Goal: Task Accomplishment & Management: Manage account settings

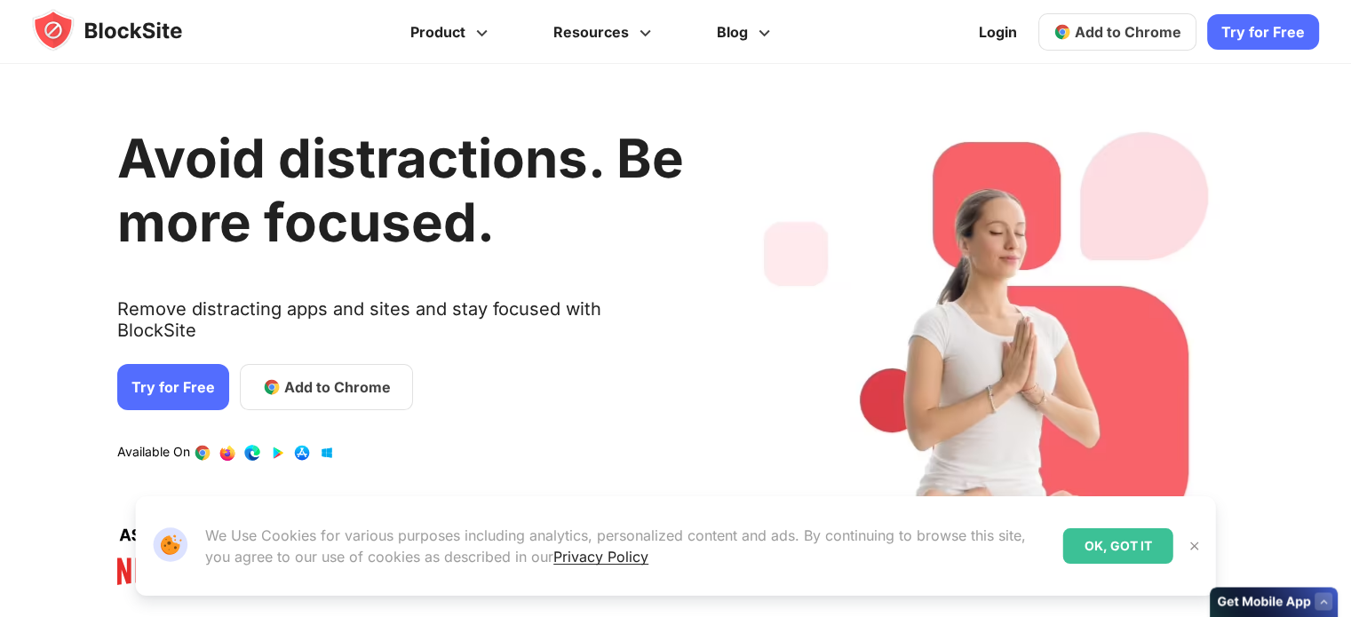
click at [155, 364] on link "Try for Free" at bounding box center [173, 387] width 112 height 46
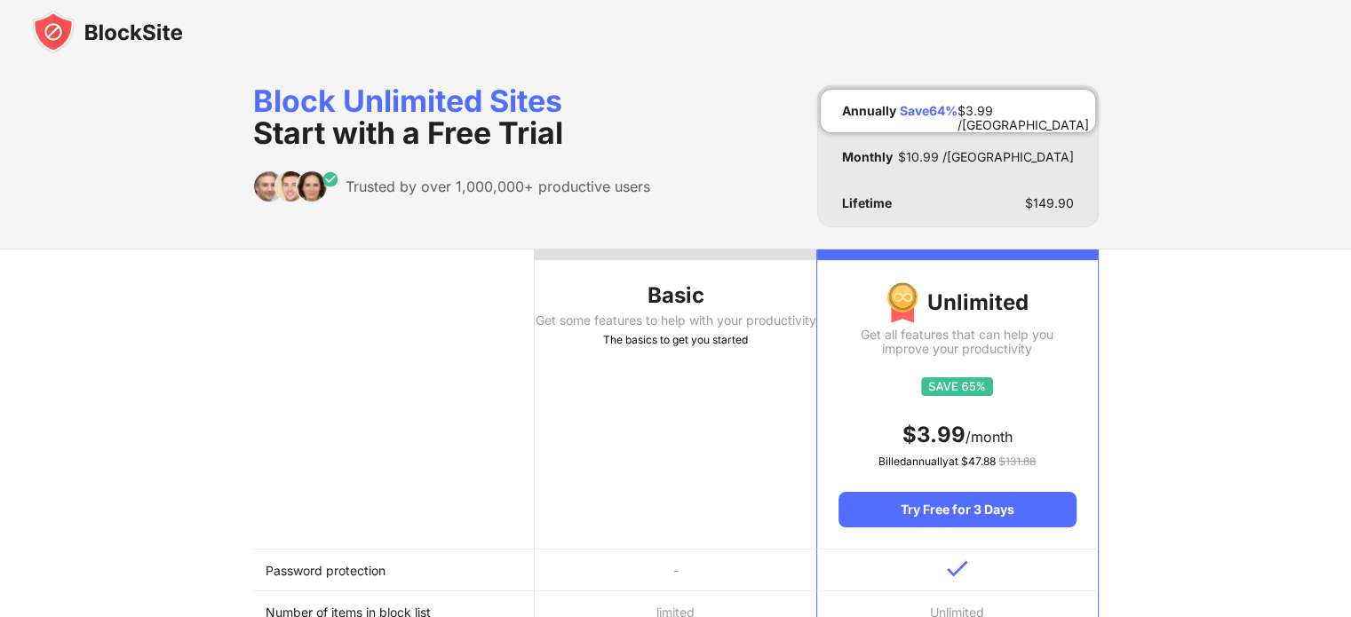
scroll to position [2, 0]
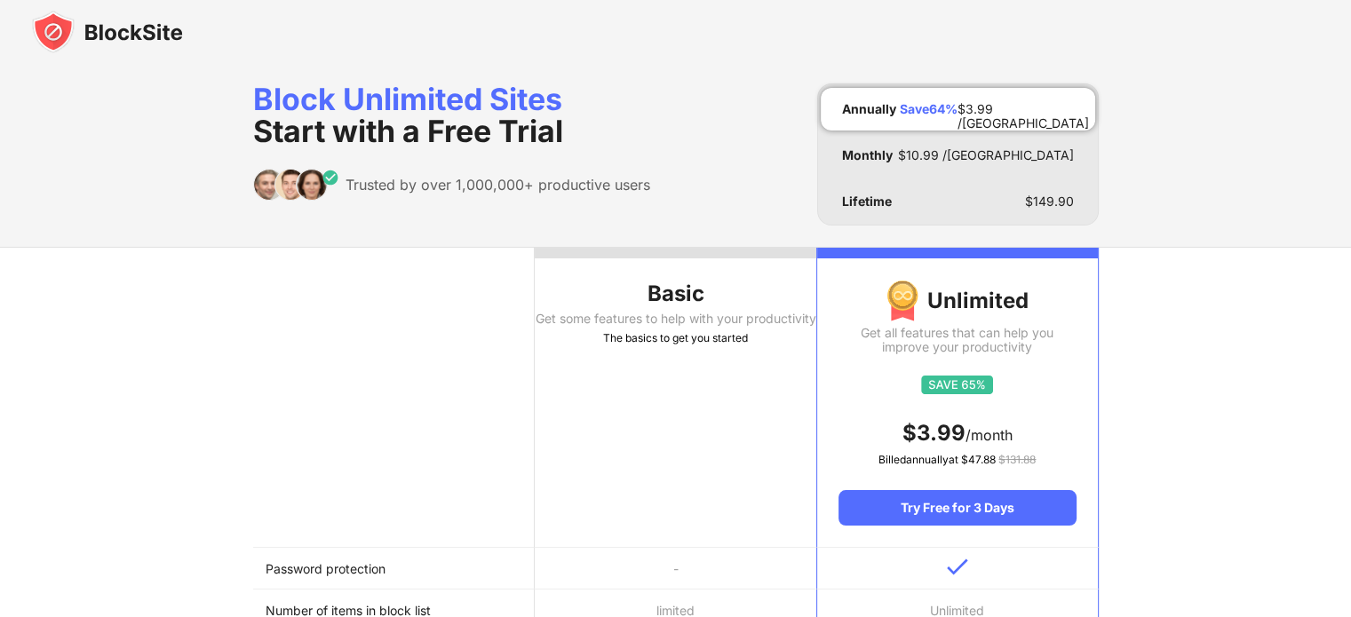
click at [684, 401] on th "Basic Get some features to help with your productivity The basics to get you st…" at bounding box center [676, 398] width 282 height 300
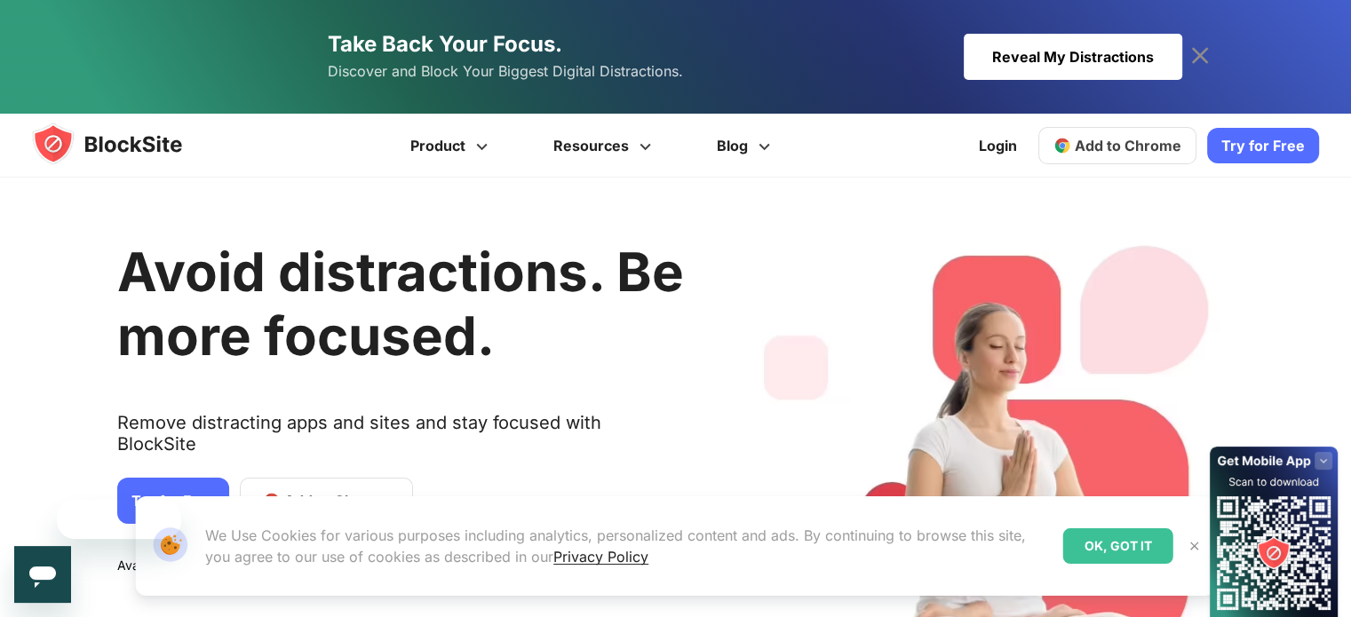
click at [334, 388] on div "Avoid distractions. Be more focused. Remove distracting apps and sites and stay…" at bounding box center [400, 465] width 567 height 522
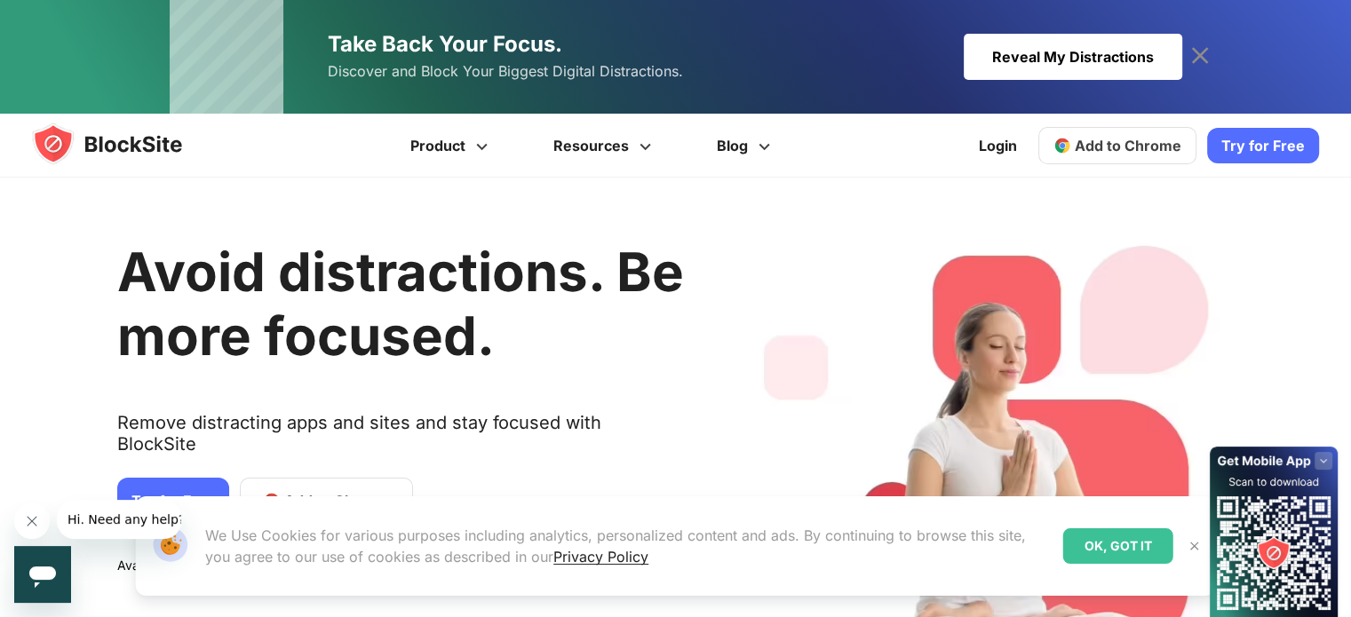
click at [314, 475] on div "Our Website uses cookies We Use Cookies for various purposes including analytic…" at bounding box center [676, 546] width 1124 height 142
click at [327, 481] on div "Our Website uses cookies We Use Cookies for various purposes including analytic…" at bounding box center [676, 546] width 1124 height 142
click at [1133, 540] on div "OK, GOT IT" at bounding box center [1118, 547] width 110 height 36
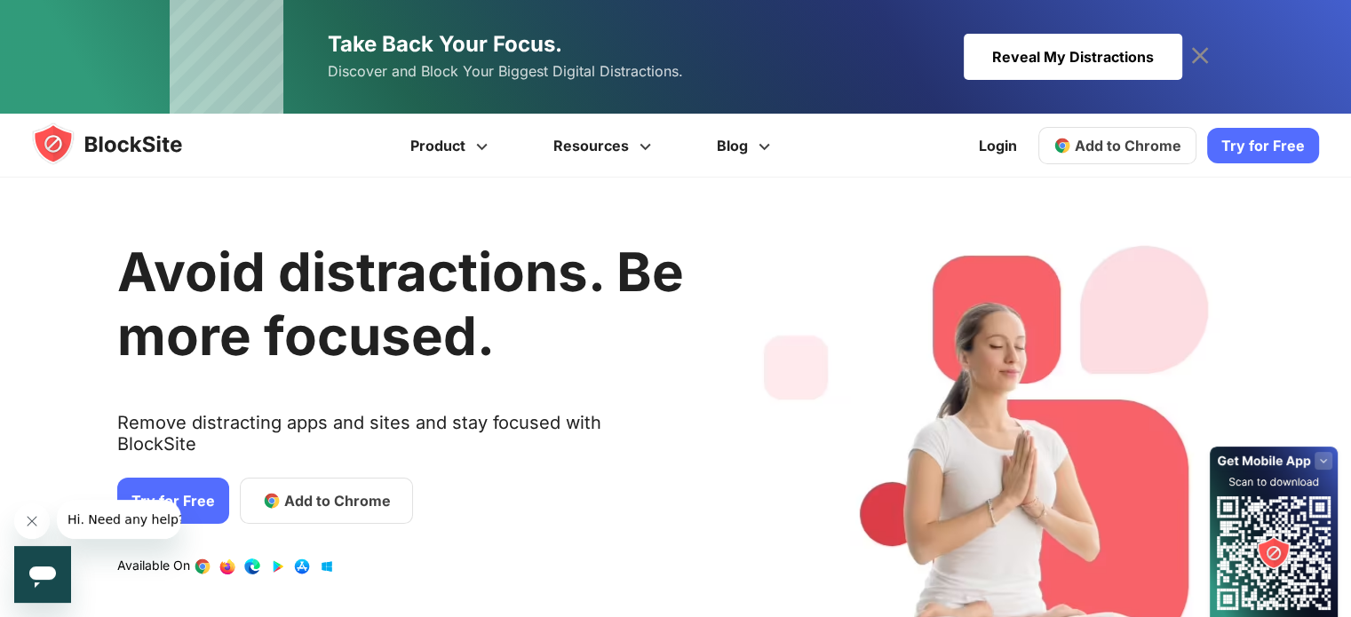
click at [292, 490] on span "Add to Chrome" at bounding box center [337, 500] width 107 height 21
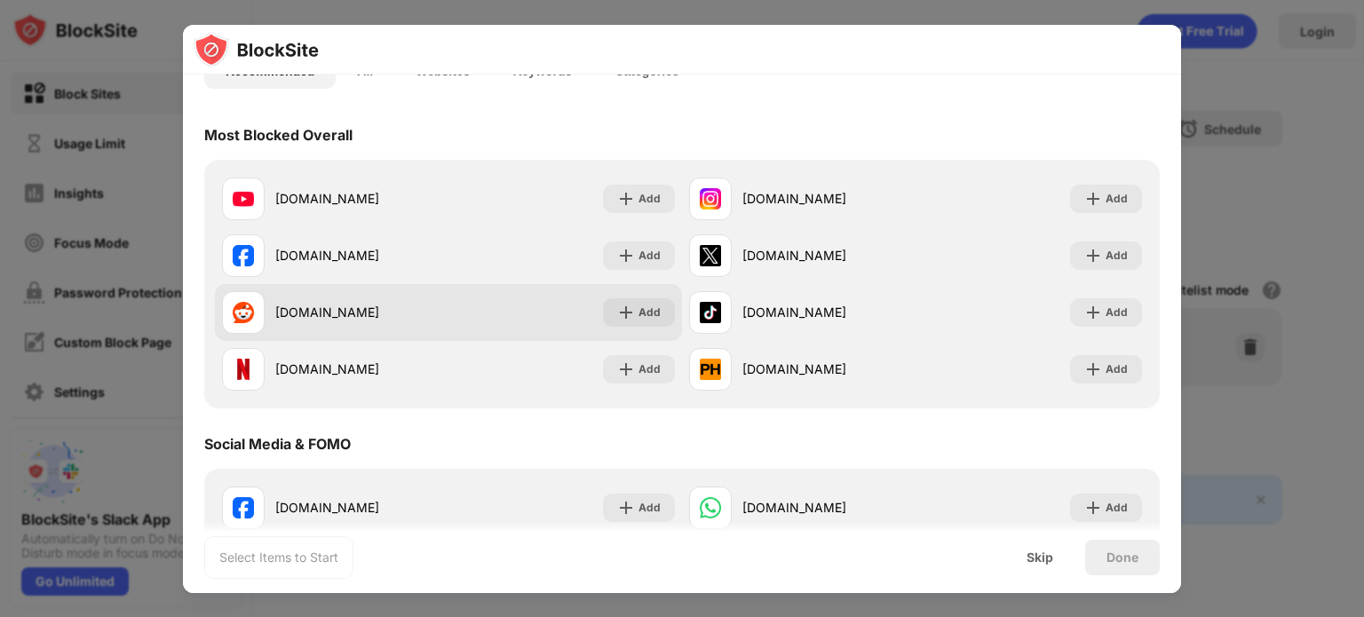
scroll to position [153, 0]
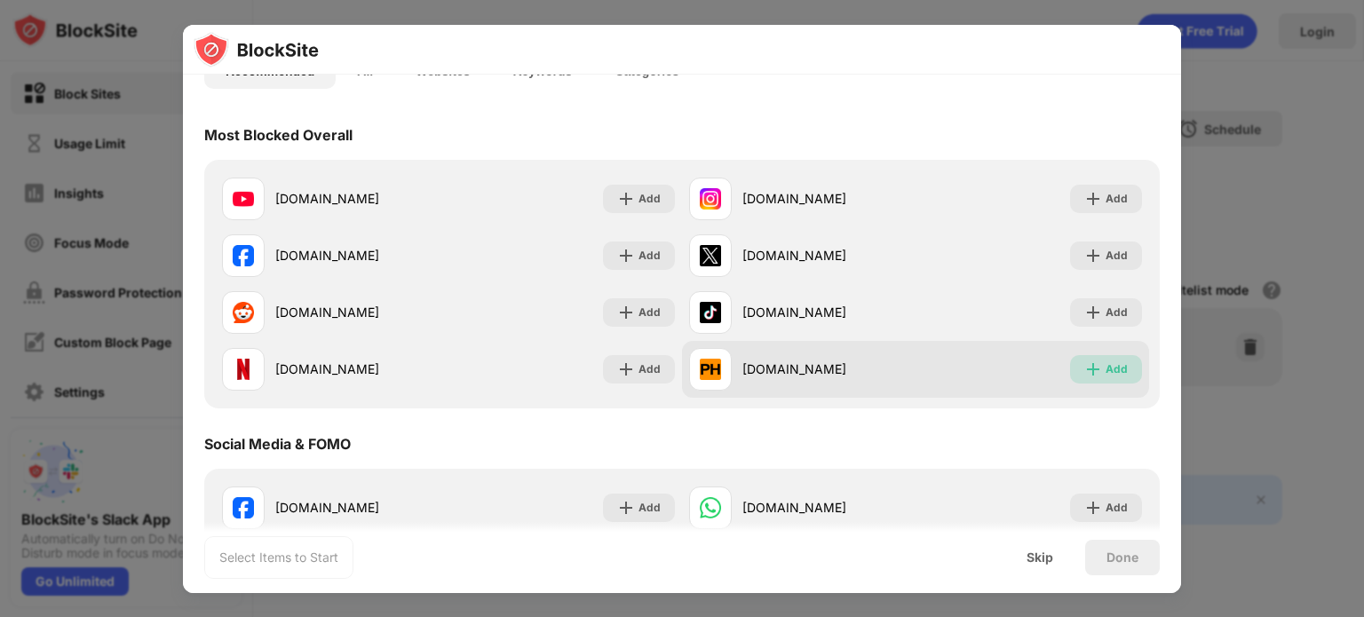
click at [1106, 373] on div "Add" at bounding box center [1117, 370] width 22 height 18
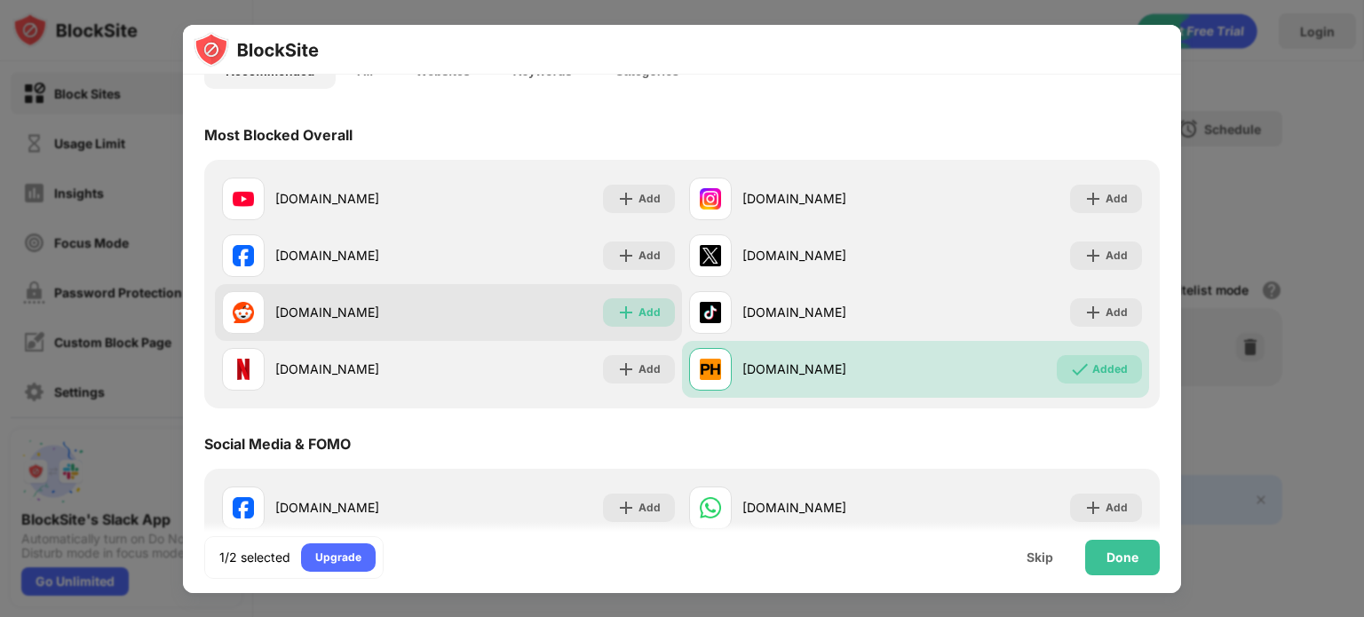
click at [642, 313] on div "Add" at bounding box center [650, 313] width 22 height 18
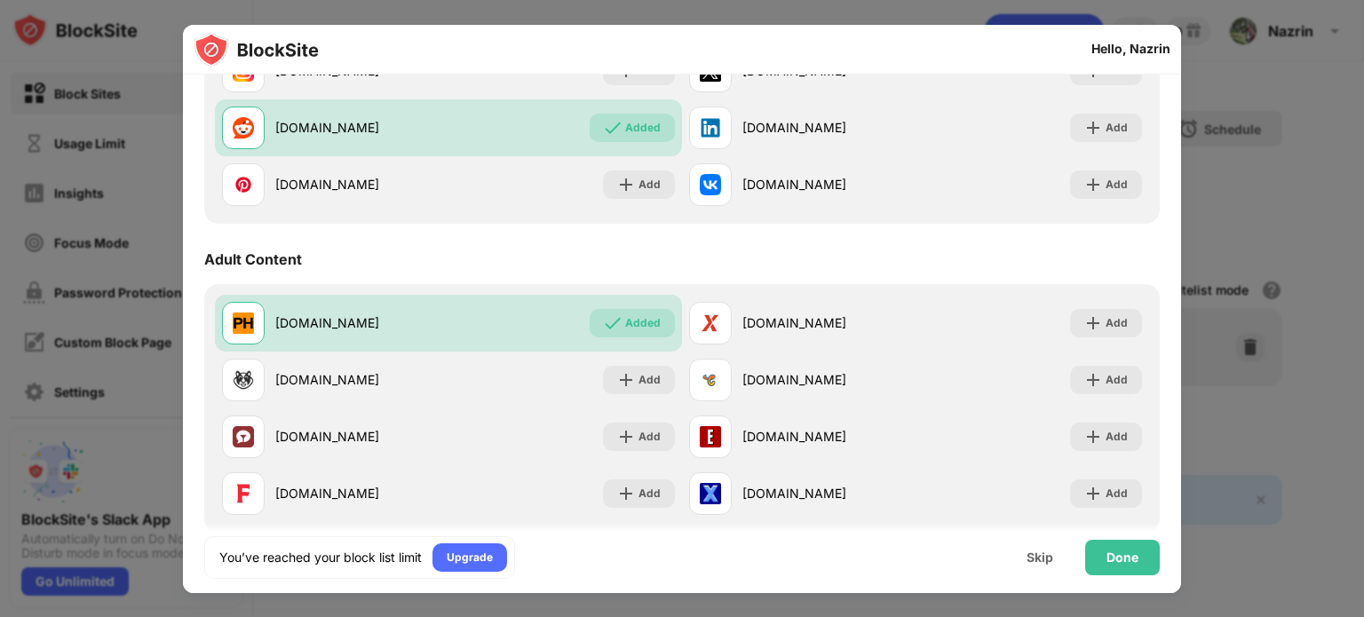
scroll to position [647, 0]
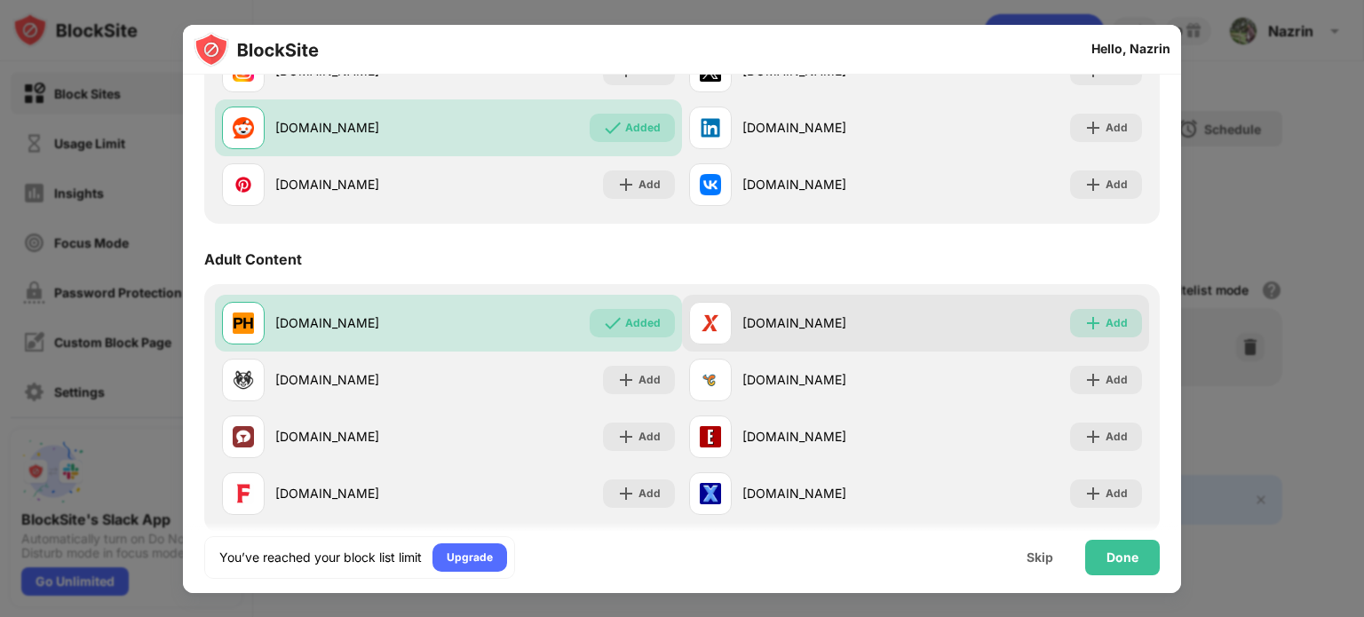
click at [1109, 317] on div "Add" at bounding box center [1117, 323] width 22 height 18
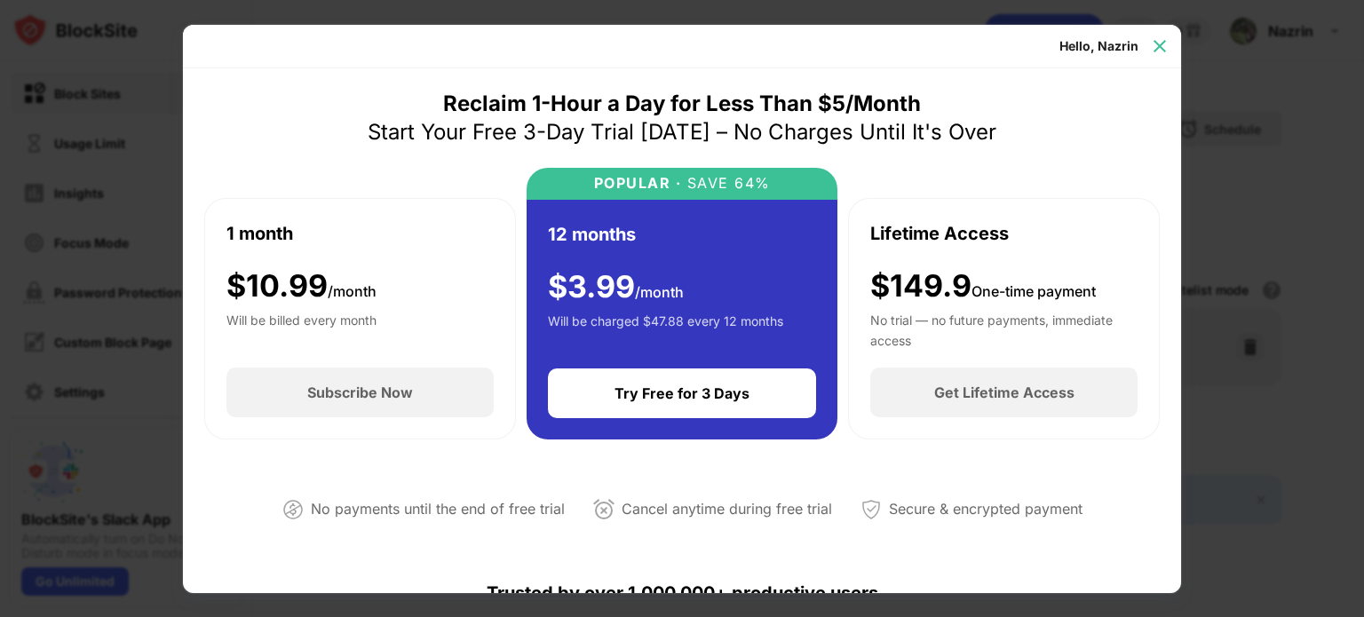
click at [1161, 47] on img at bounding box center [1160, 46] width 18 height 18
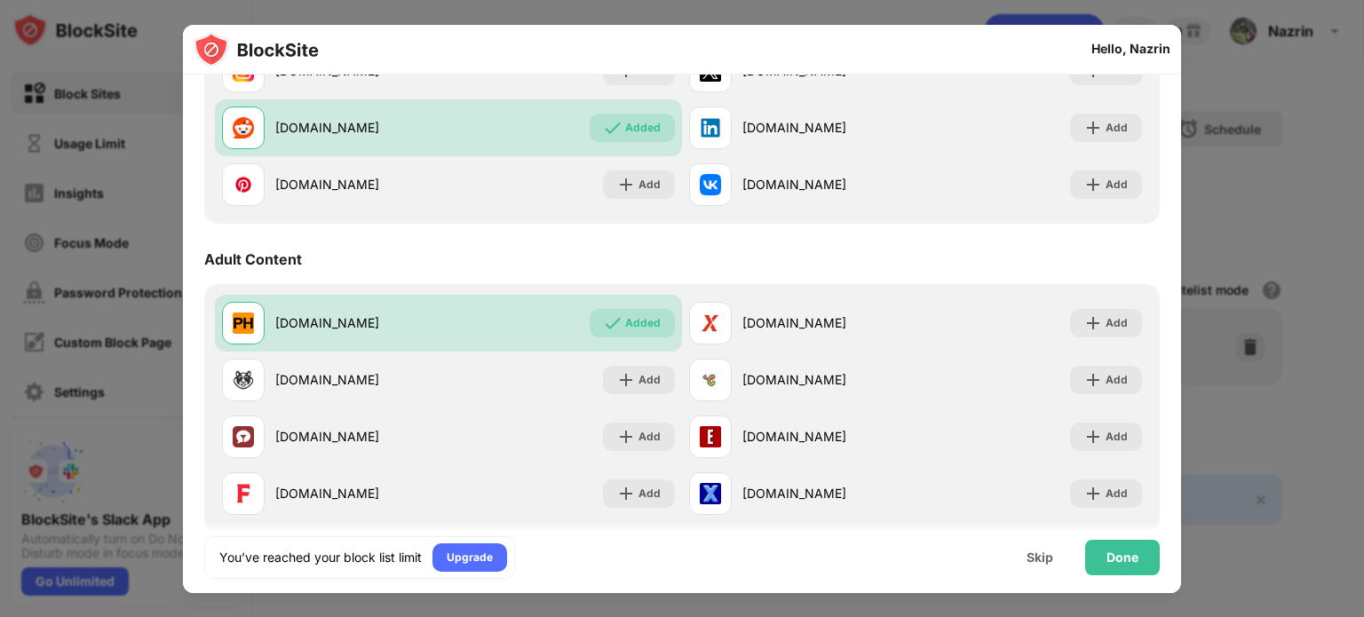
click at [591, 277] on div "Adult Content" at bounding box center [682, 260] width 956 height 50
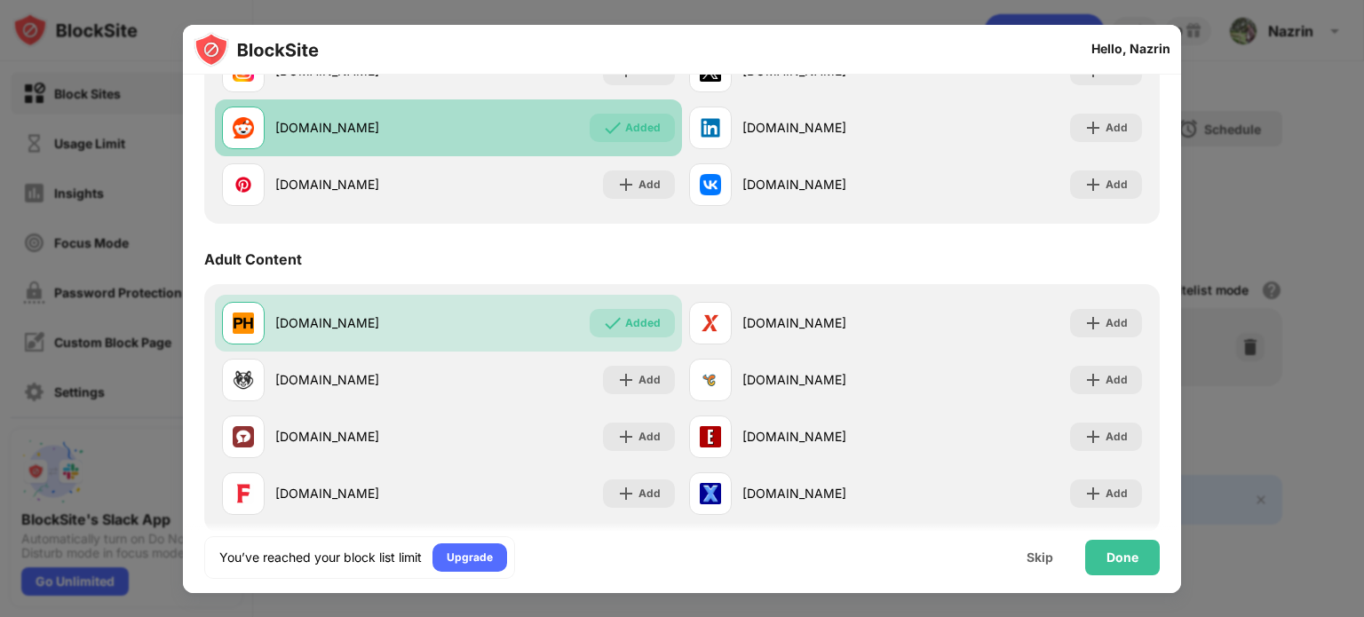
click at [616, 123] on div "Added" at bounding box center [632, 128] width 85 height 28
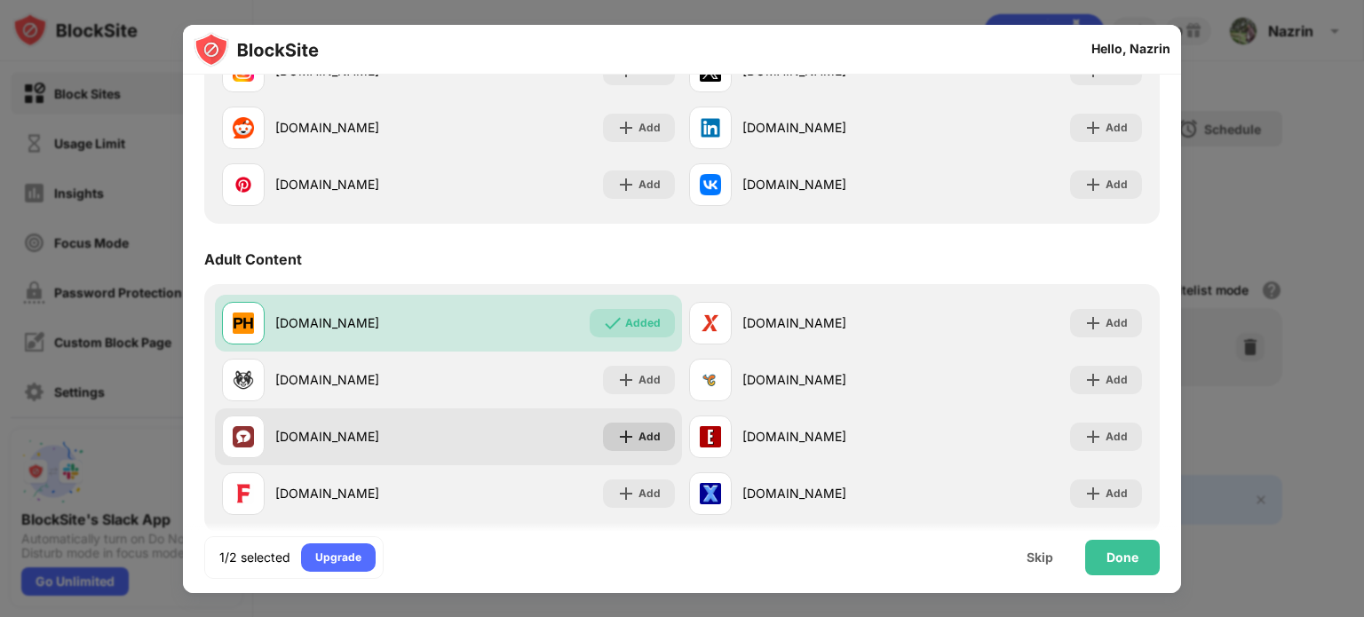
drag, startPoint x: 629, startPoint y: 393, endPoint x: 635, endPoint y: 447, distance: 54.5
click at [635, 447] on div "pornhub.com Added xvideos.com Add xhamster.com Add chaturbate.com Add stripchat…" at bounding box center [682, 408] width 934 height 227
click at [635, 447] on div "Add" at bounding box center [639, 437] width 72 height 28
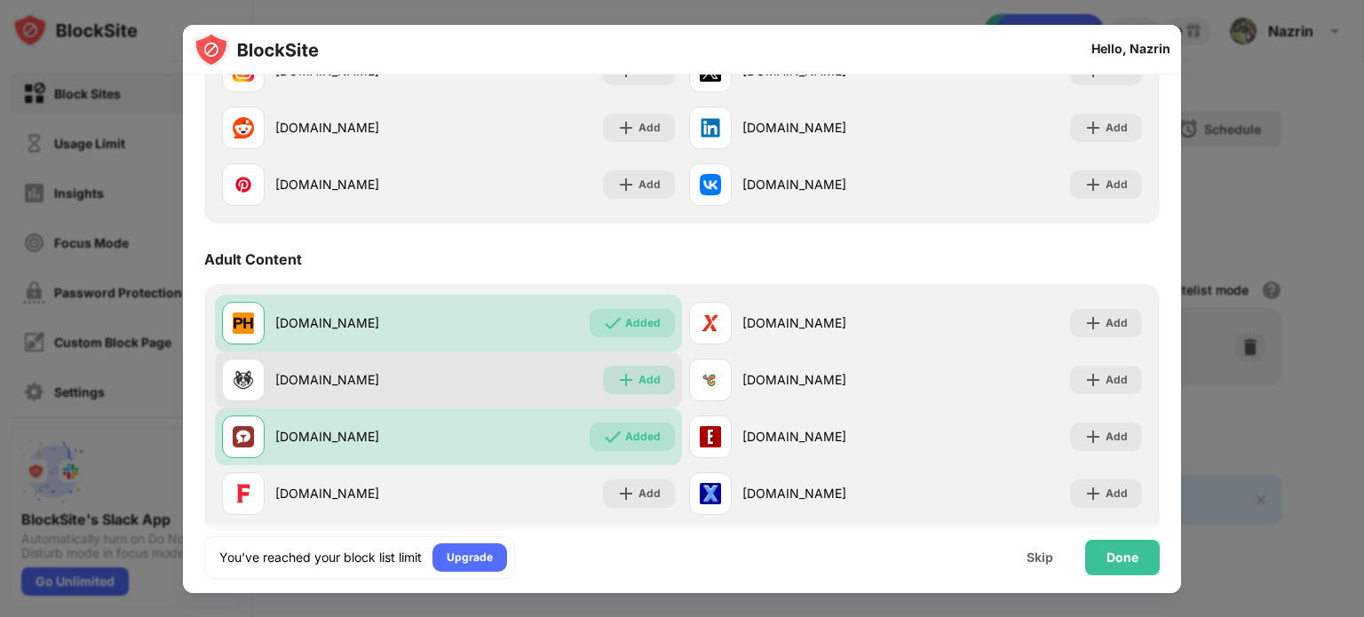
click at [639, 383] on div "Add" at bounding box center [650, 380] width 22 height 18
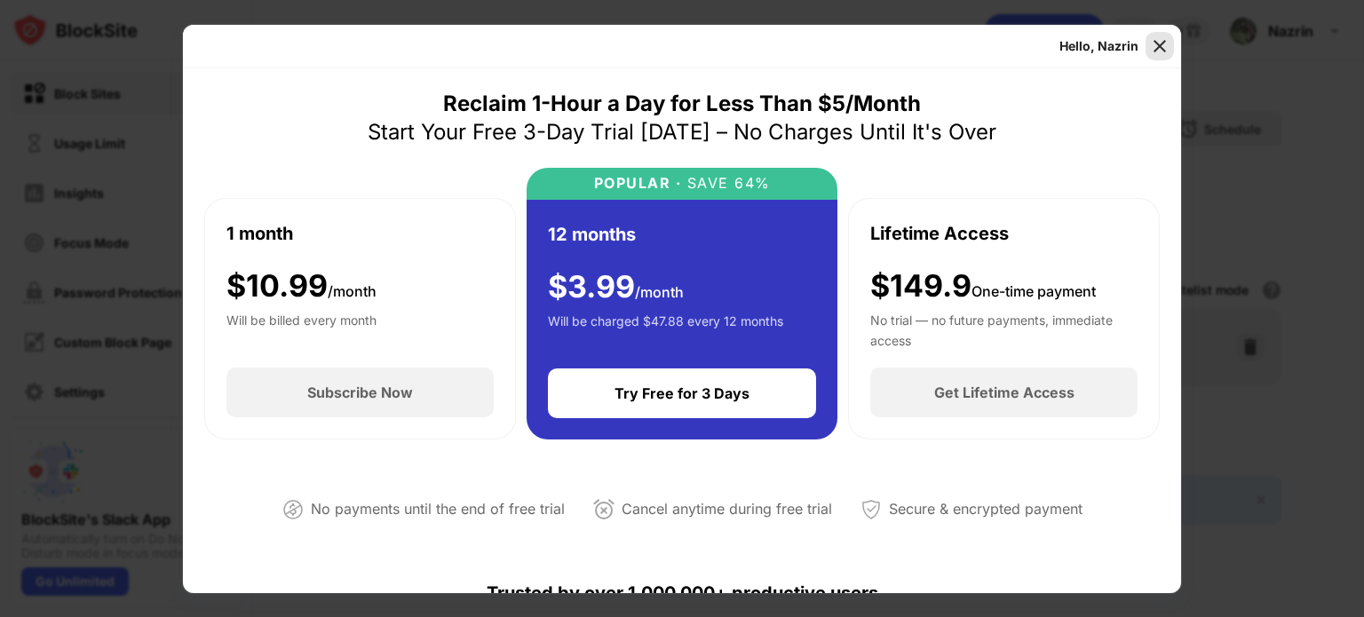
click at [1160, 47] on img at bounding box center [1160, 46] width 18 height 18
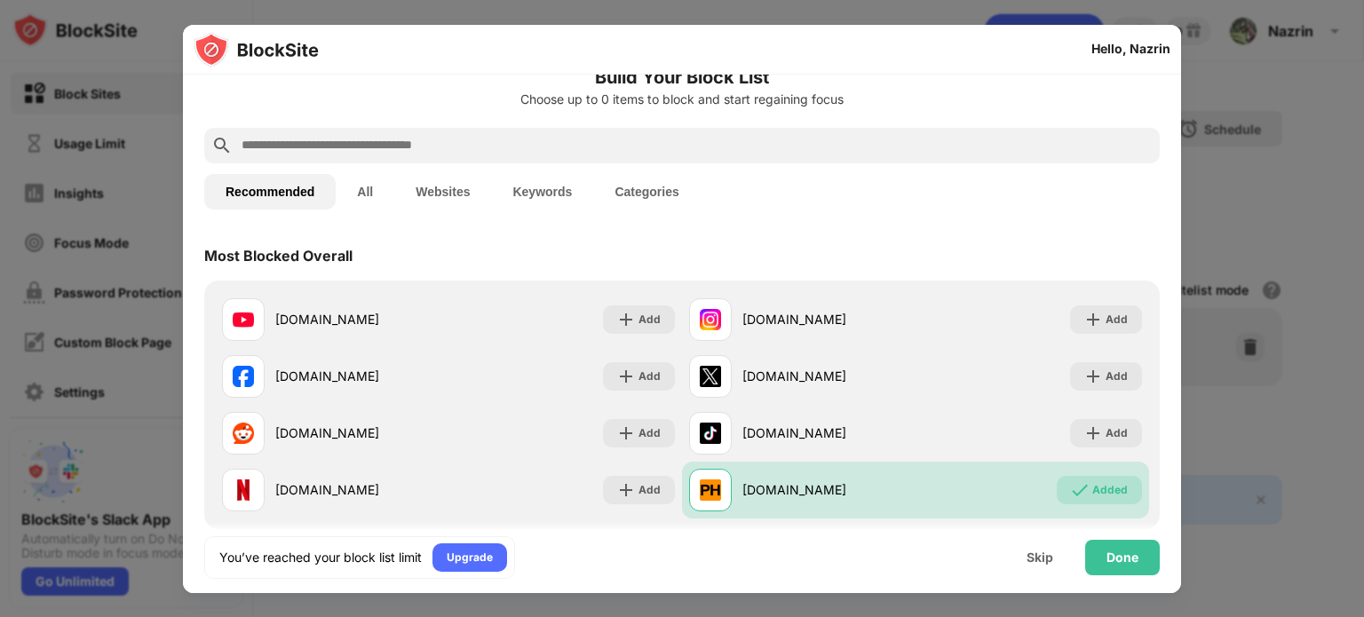
scroll to position [31, 0]
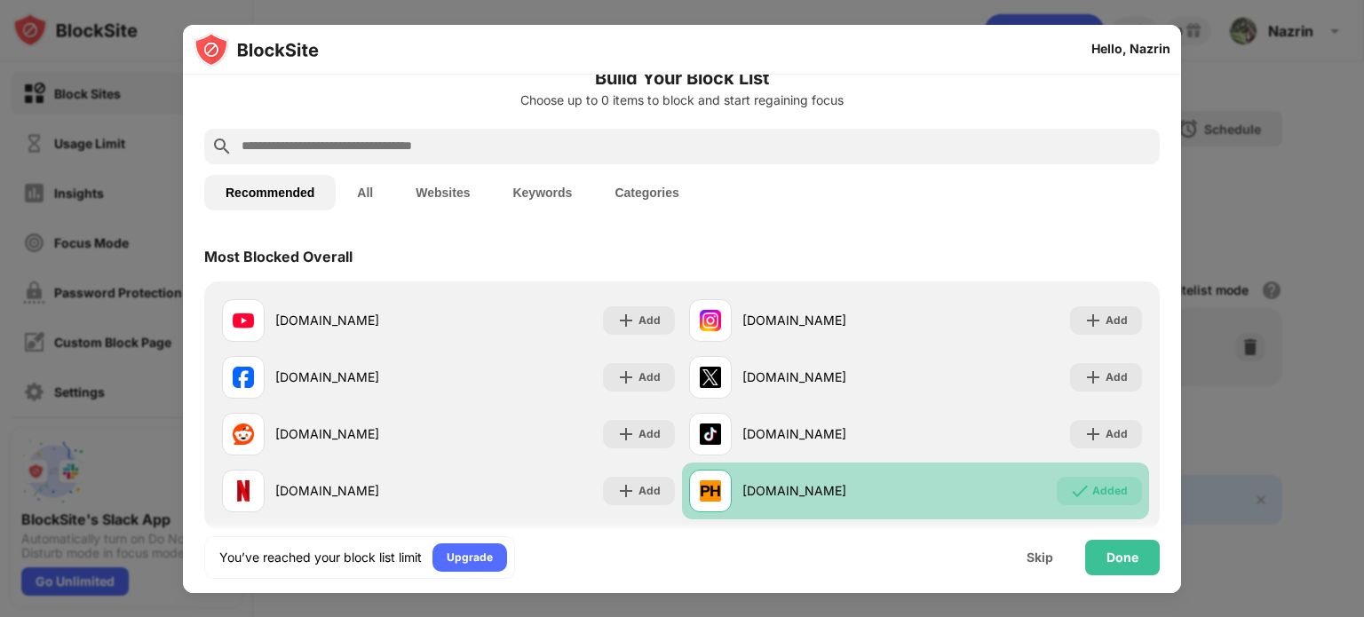
click at [1101, 489] on div "Added" at bounding box center [1111, 491] width 36 height 18
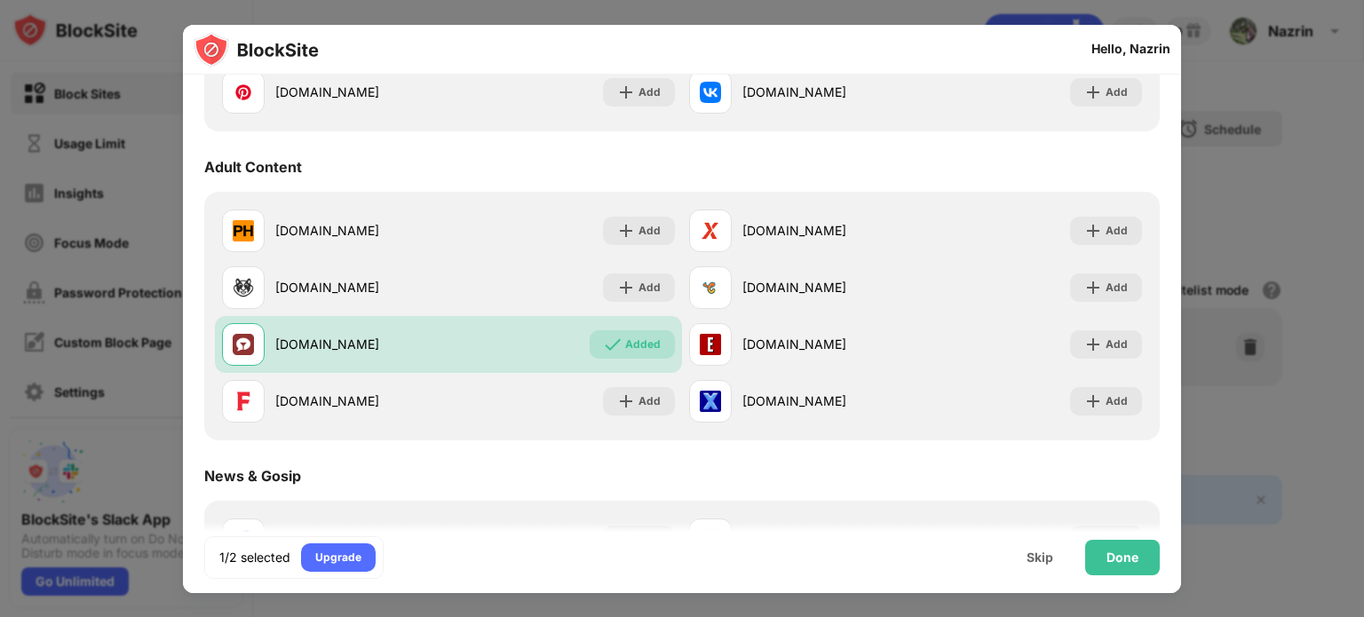
scroll to position [732, 0]
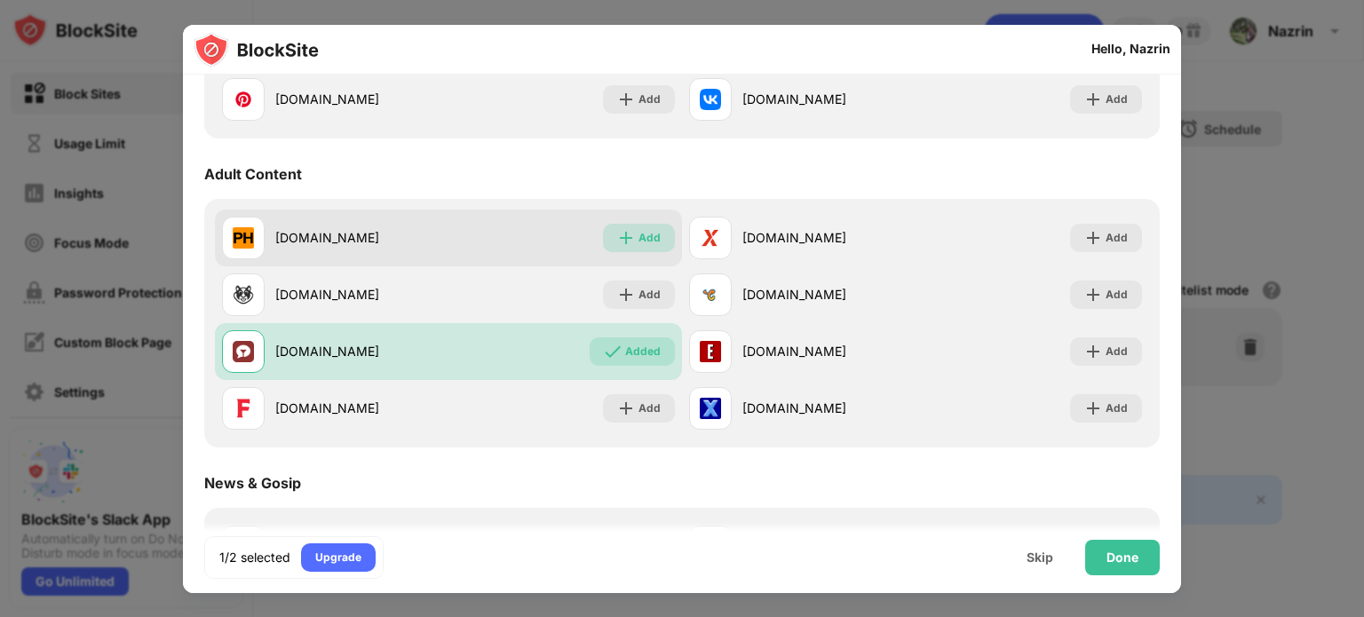
click at [648, 242] on div "Add" at bounding box center [650, 238] width 22 height 18
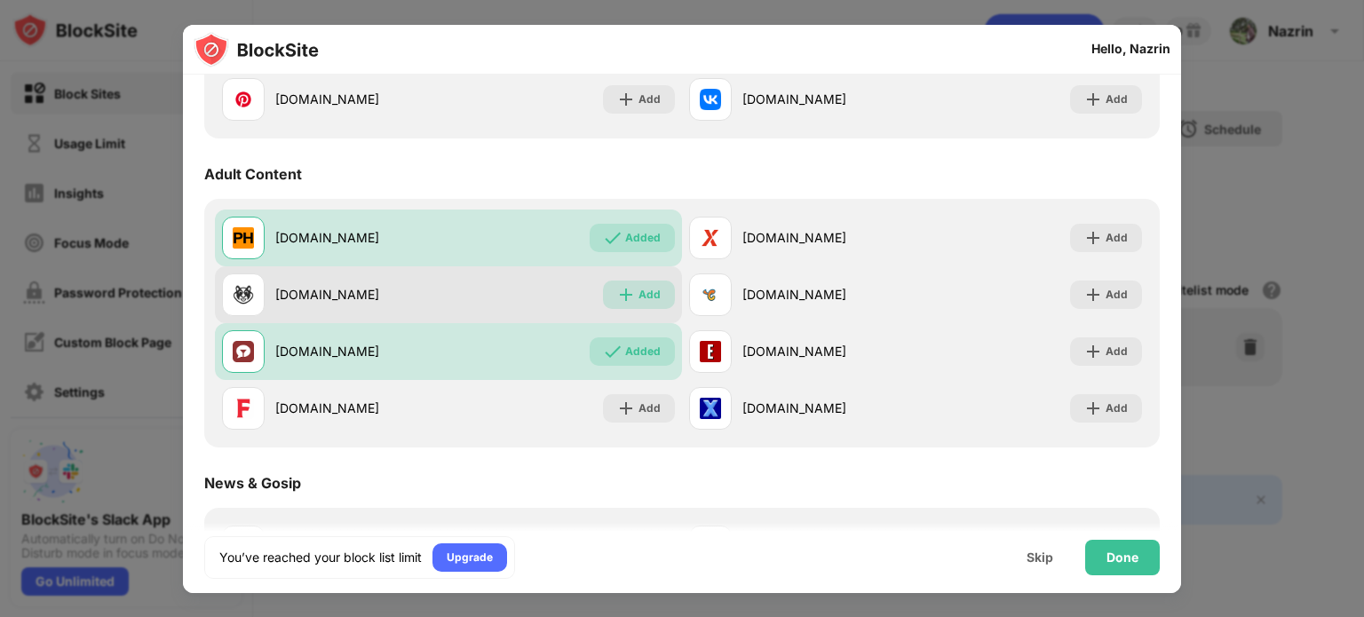
click at [640, 296] on div "Add" at bounding box center [650, 295] width 22 height 18
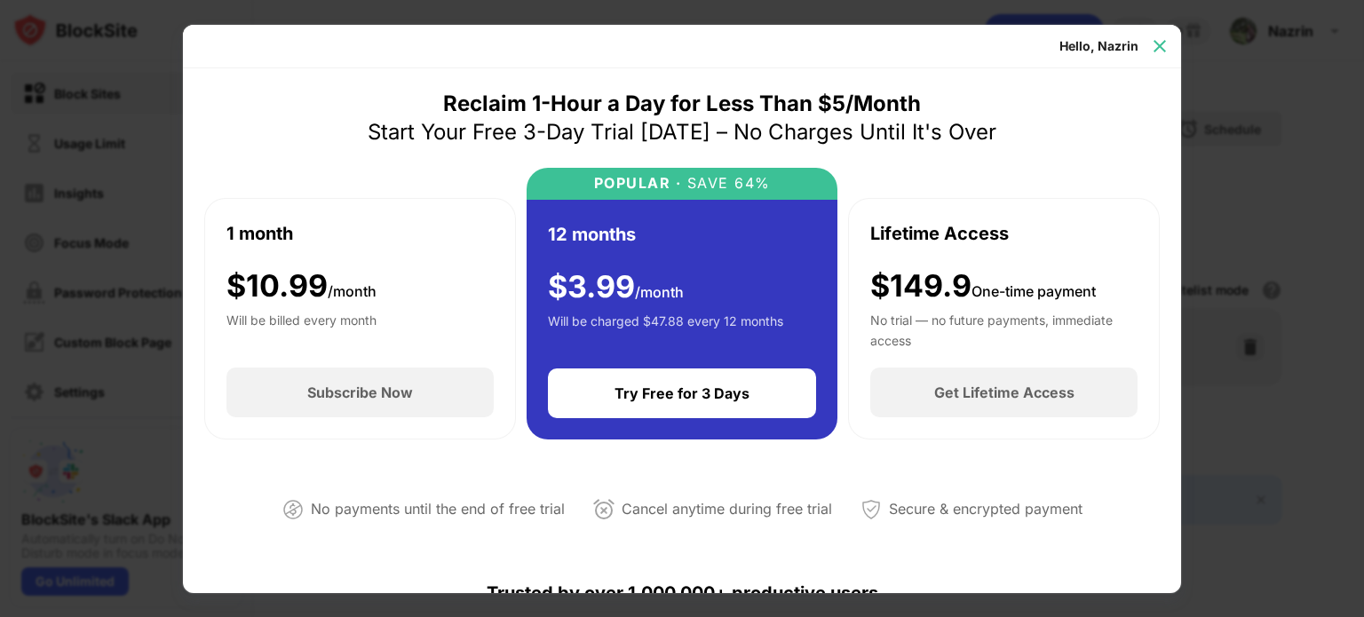
click at [1160, 45] on img at bounding box center [1160, 46] width 18 height 18
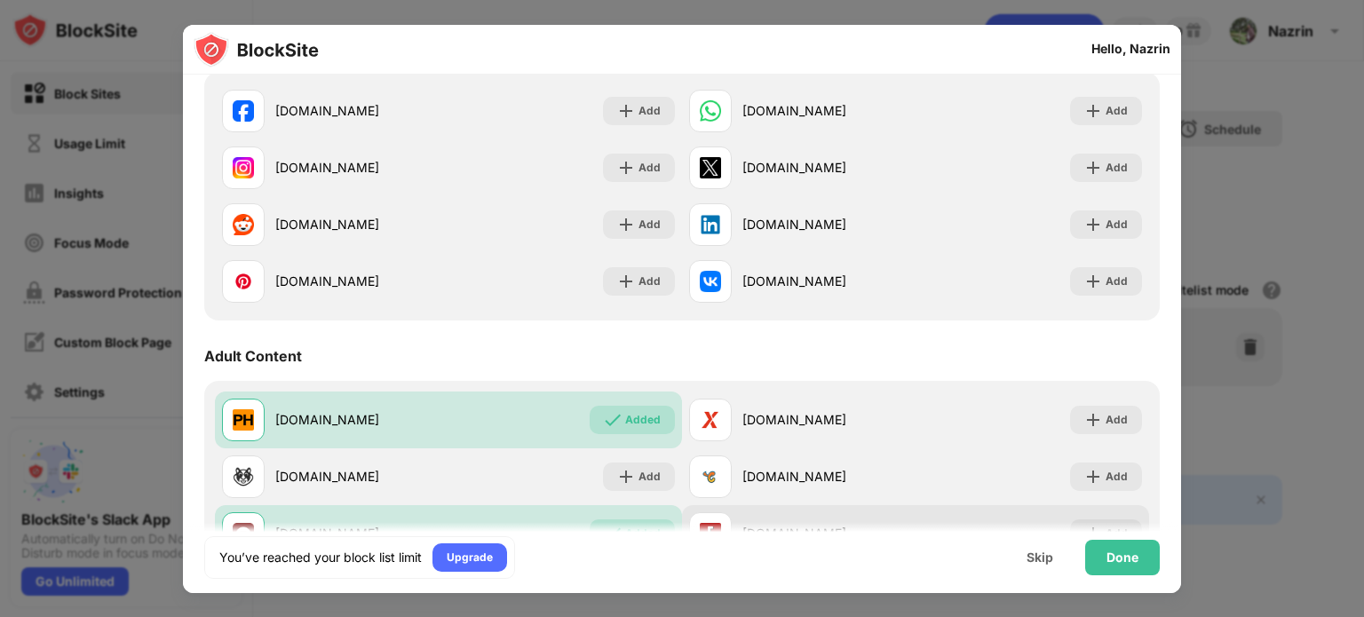
scroll to position [551, 0]
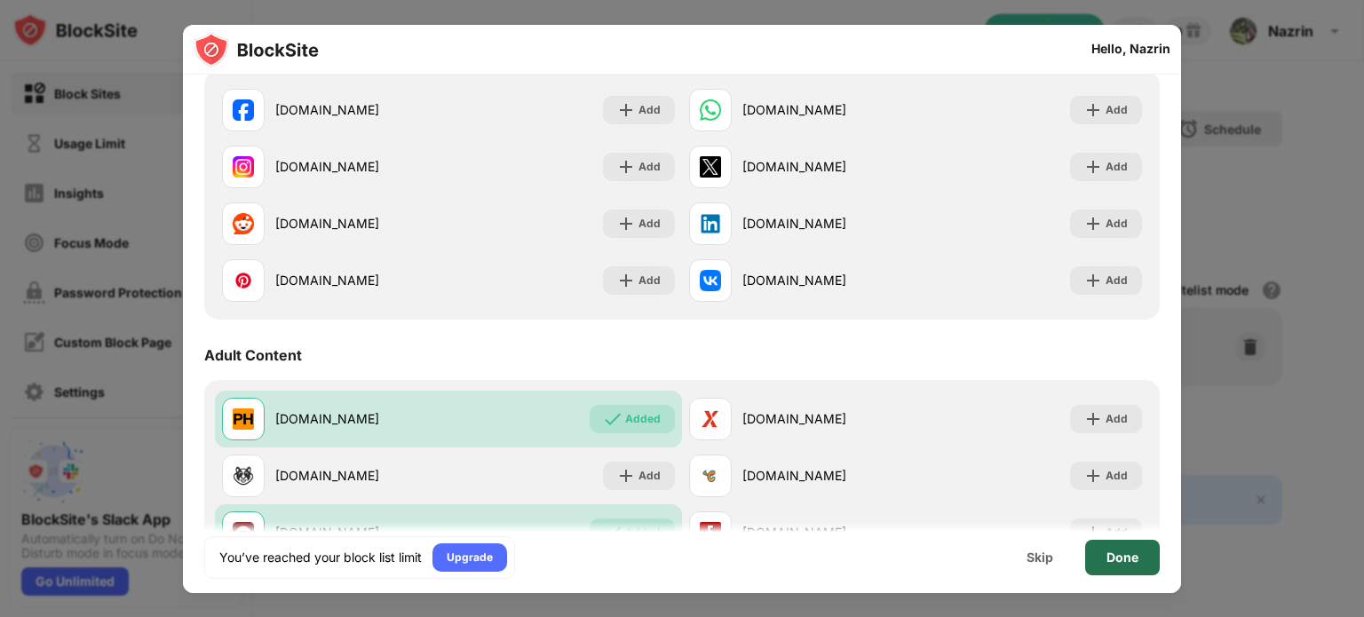
click at [1121, 554] on div "Done" at bounding box center [1123, 558] width 32 height 14
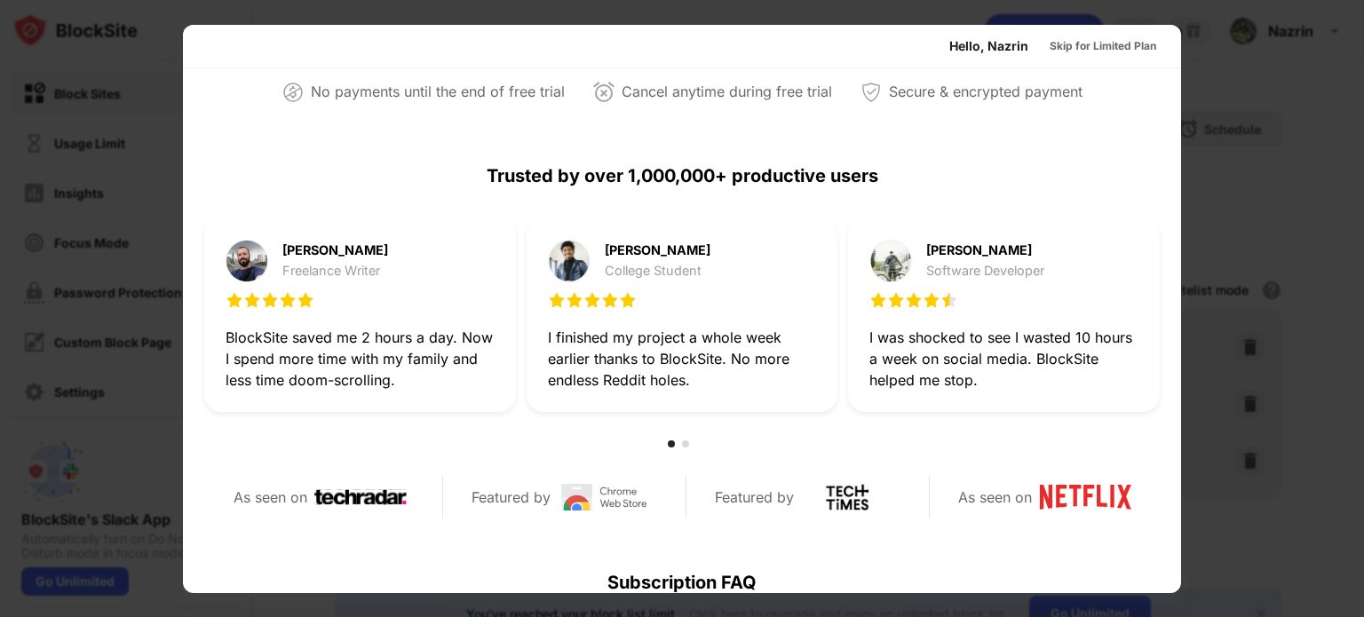
scroll to position [866, 0]
